Goal: Task Accomplishment & Management: Complete application form

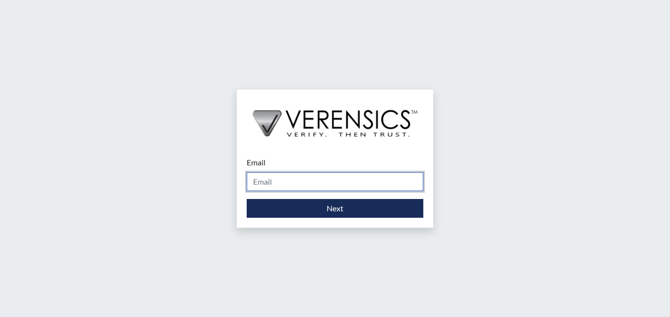
click at [281, 180] on input "Email" at bounding box center [335, 181] width 177 height 19
type input "[PERSON_NAME][EMAIL_ADDRESS][PERSON_NAME][DOMAIN_NAME]"
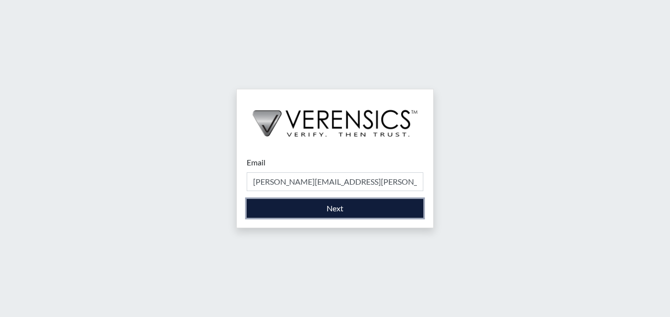
click at [309, 208] on button "Next" at bounding box center [335, 208] width 177 height 19
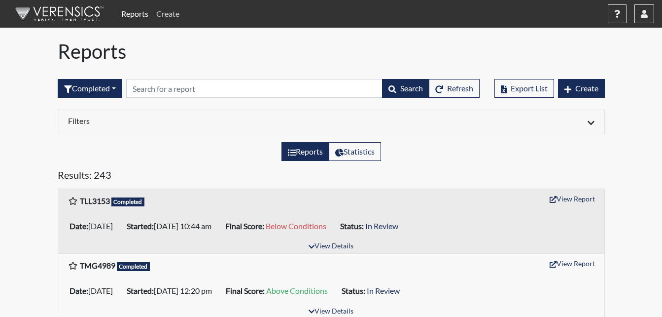
click at [169, 12] on link "Create" at bounding box center [167, 14] width 31 height 20
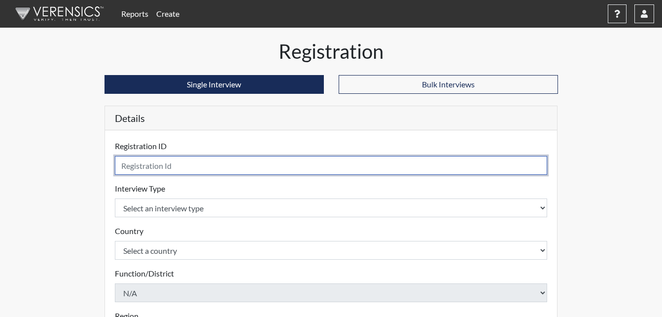
click at [136, 167] on input "text" at bounding box center [331, 165] width 433 height 19
type input "ING8815"
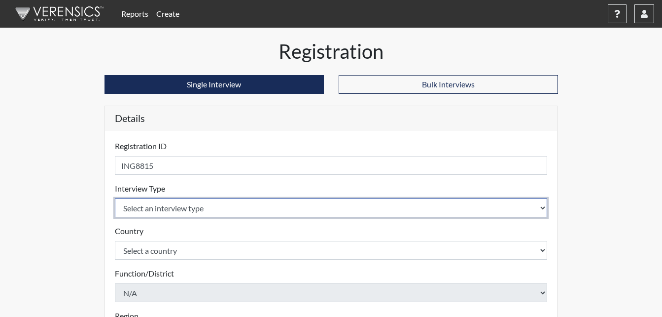
click at [176, 212] on select "Select an interview type Corrections Pre-Employment" at bounding box center [331, 207] width 433 height 19
select select "ff733e93-e1bf-11ea-9c9f-0eff0cf7eb8f"
click at [115, 198] on select "Select an interview type Corrections Pre-Employment" at bounding box center [331, 207] width 433 height 19
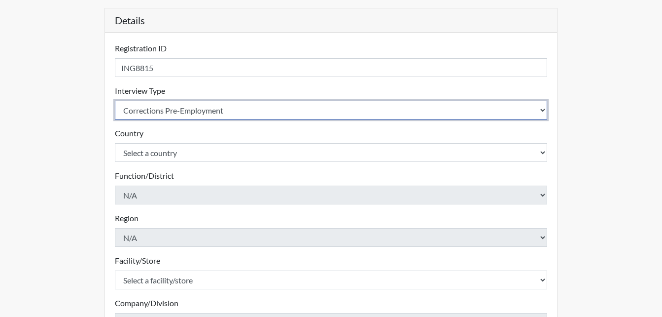
scroll to position [99, 0]
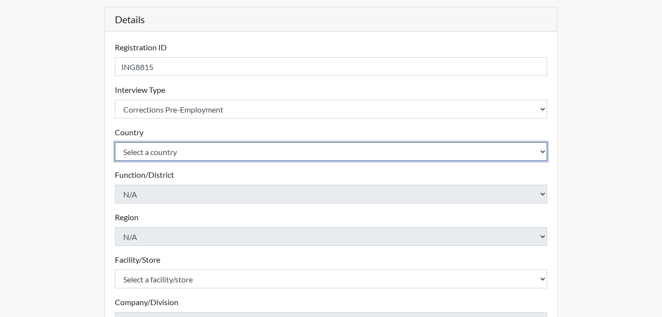
click at [167, 151] on select "Select a country [GEOGRAPHIC_DATA] [GEOGRAPHIC_DATA]" at bounding box center [331, 151] width 433 height 19
select select "united-states-of-[GEOGRAPHIC_DATA]"
click at [115, 142] on select "Select a country [GEOGRAPHIC_DATA] [GEOGRAPHIC_DATA]" at bounding box center [331, 151] width 433 height 19
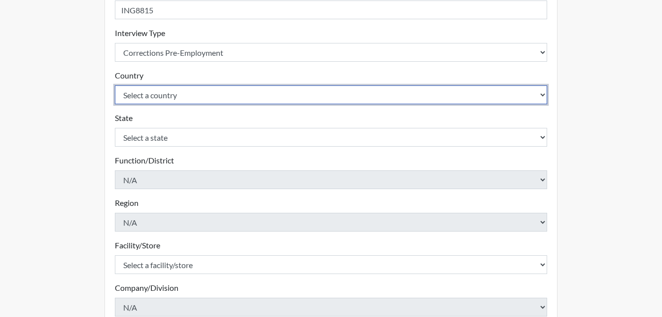
scroll to position [247, 0]
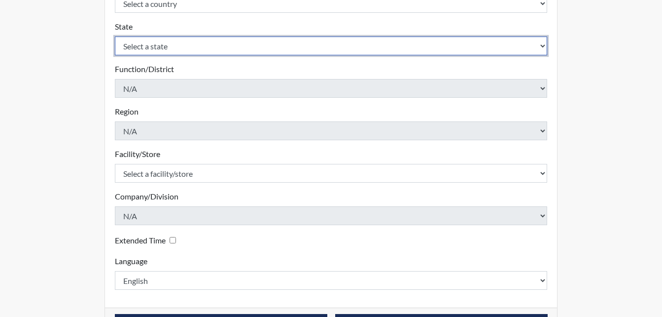
click at [159, 48] on select "Select a state [US_STATE] [US_STATE] [US_STATE] [US_STATE] [US_STATE] [US_STATE…" at bounding box center [331, 45] width 433 height 19
select select "GA"
click at [115, 36] on select "Select a state [US_STATE] [US_STATE] [US_STATE] [US_STATE] [US_STATE] [US_STATE…" at bounding box center [331, 45] width 433 height 19
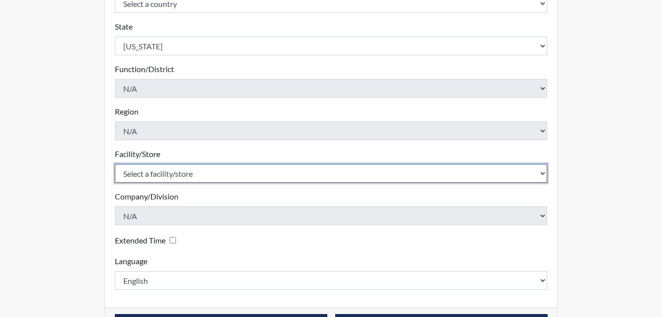
click at [162, 173] on select "Select a facility/store [PERSON_NAME]" at bounding box center [331, 173] width 433 height 19
select select "6cac2b59-3591-4b40-b097-ccfdafc86ef1"
click at [115, 164] on select "Select a facility/store [PERSON_NAME]" at bounding box center [331, 173] width 433 height 19
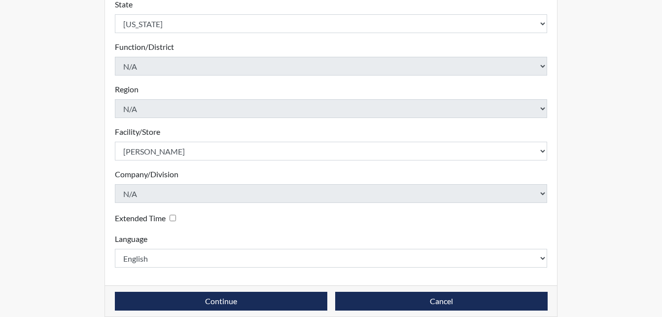
scroll to position [281, 0]
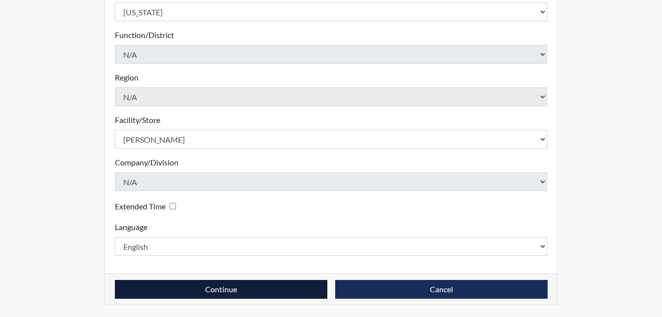
drag, startPoint x: 205, startPoint y: 205, endPoint x: 269, endPoint y: 289, distance: 105.9
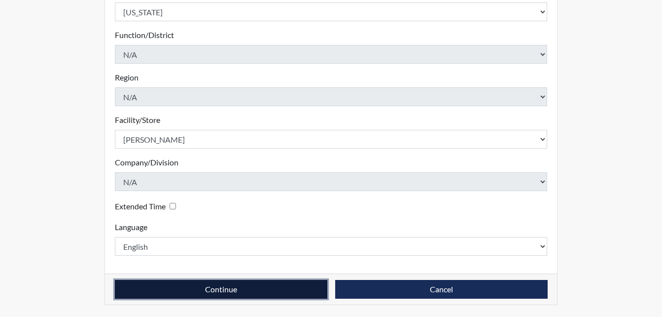
click at [241, 289] on button "Continue" at bounding box center [221, 289] width 213 height 19
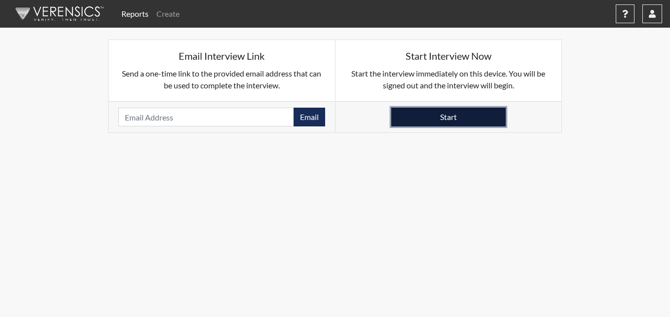
click at [452, 115] on button "Start" at bounding box center [448, 117] width 114 height 19
